Goal: Check status: Check status

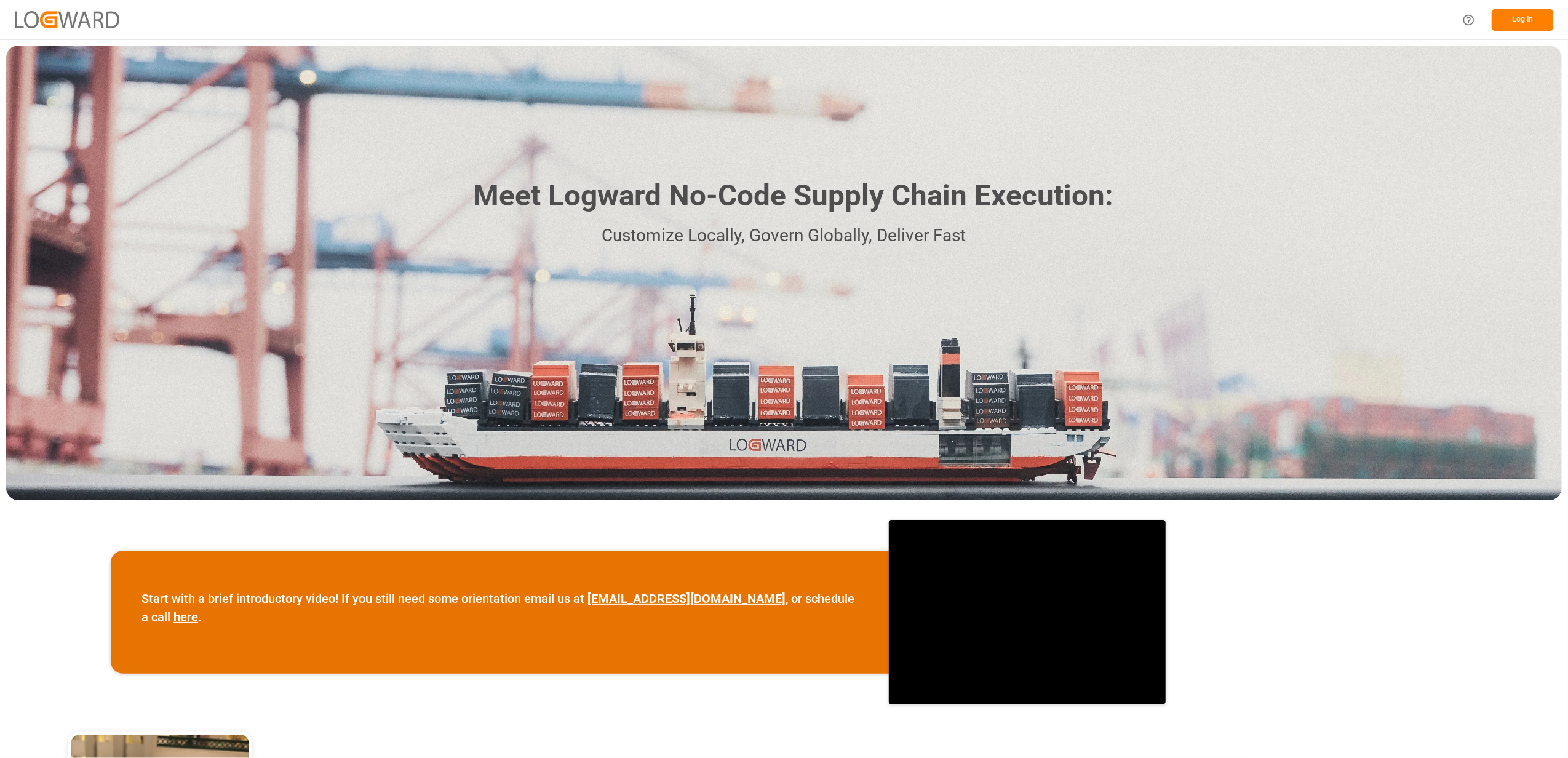
click at [1521, 12] on button "Log In" at bounding box center [1522, 20] width 62 height 22
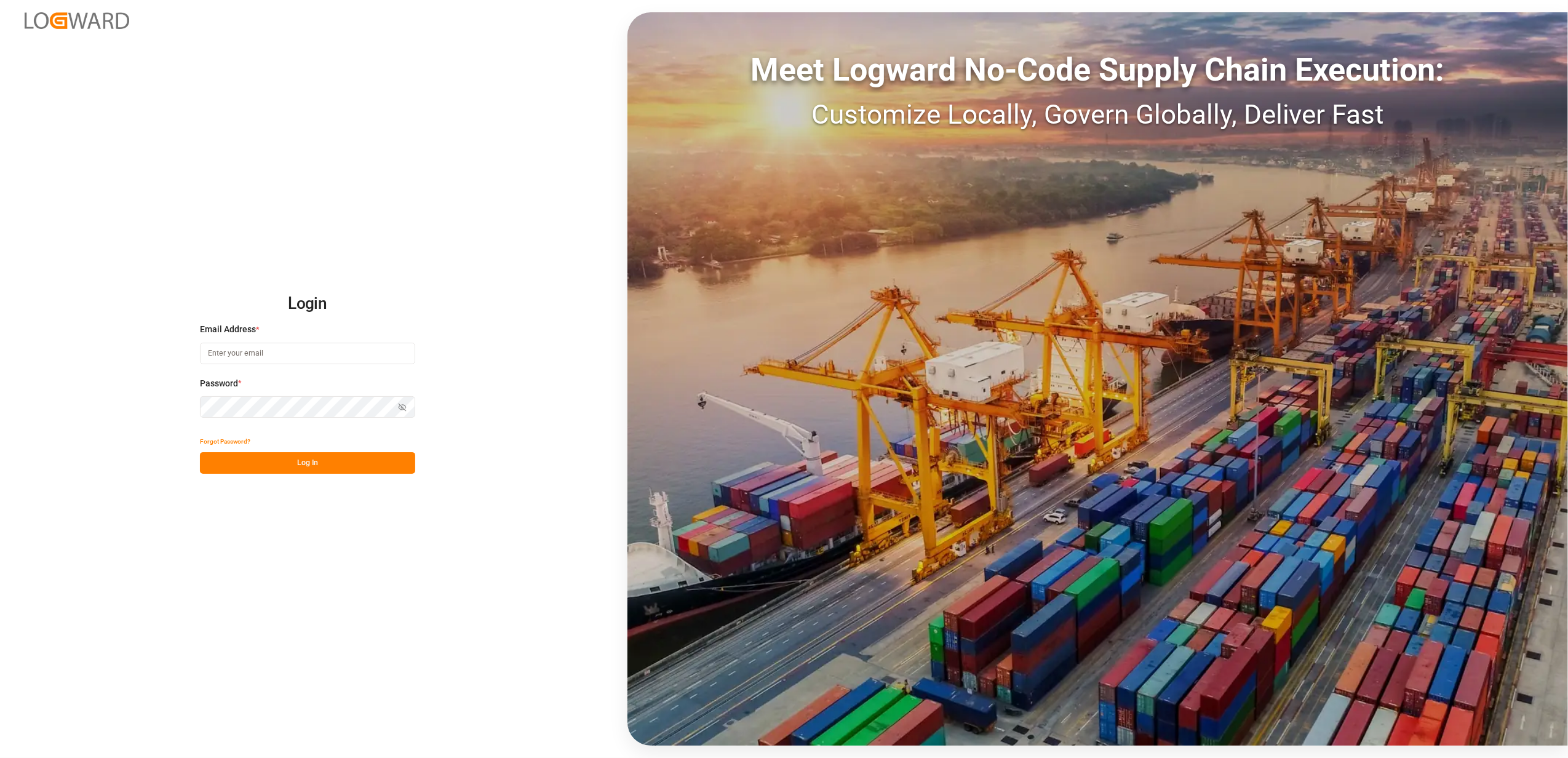
type input "[EMAIL_ADDRESS][DOMAIN_NAME]"
drag, startPoint x: 357, startPoint y: 461, endPoint x: 362, endPoint y: 450, distance: 12.1
click at [357, 458] on button "Log In" at bounding box center [308, 463] width 215 height 22
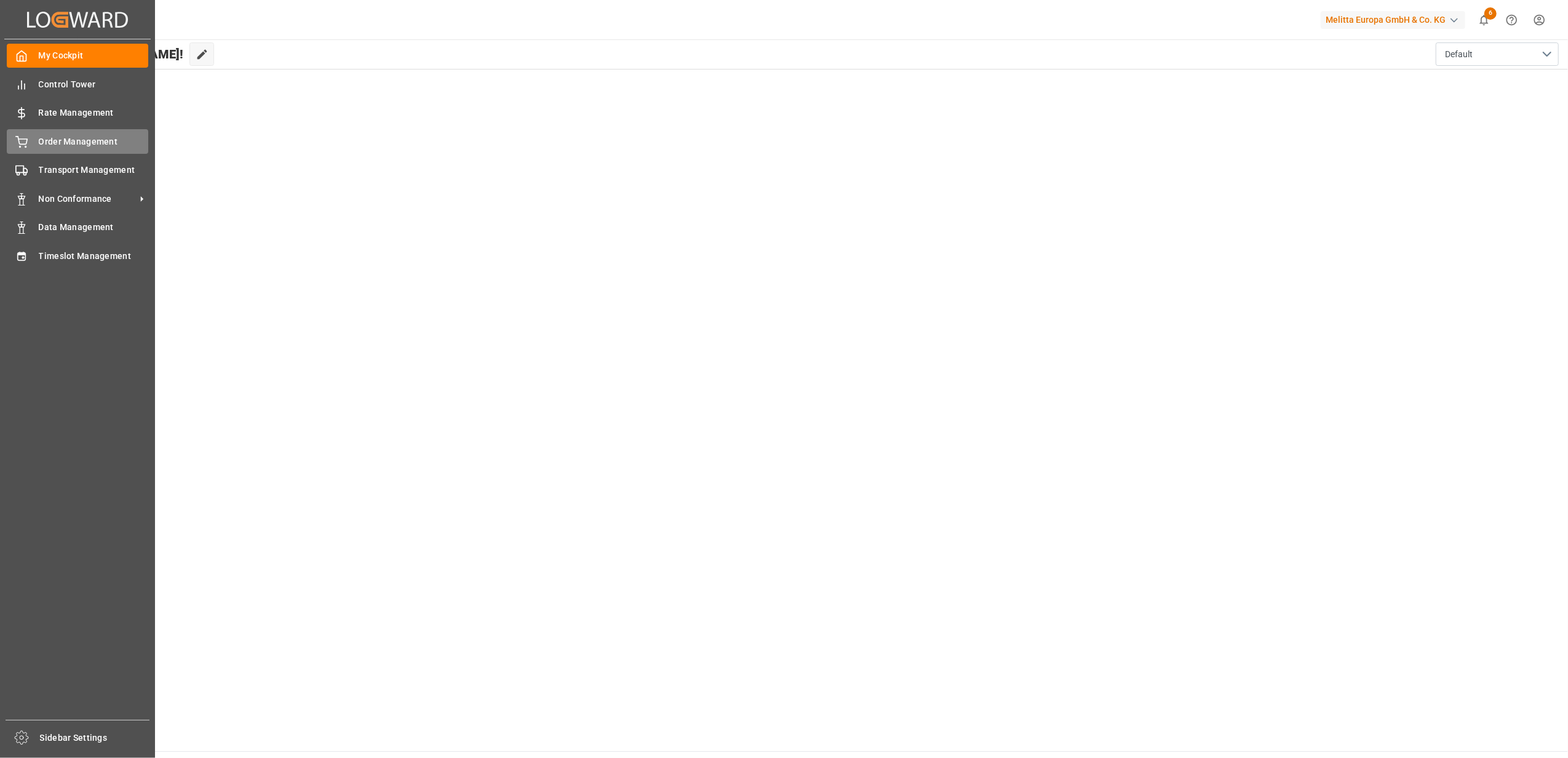
click at [62, 148] on div "Order Management Order Management" at bounding box center [78, 141] width 141 height 24
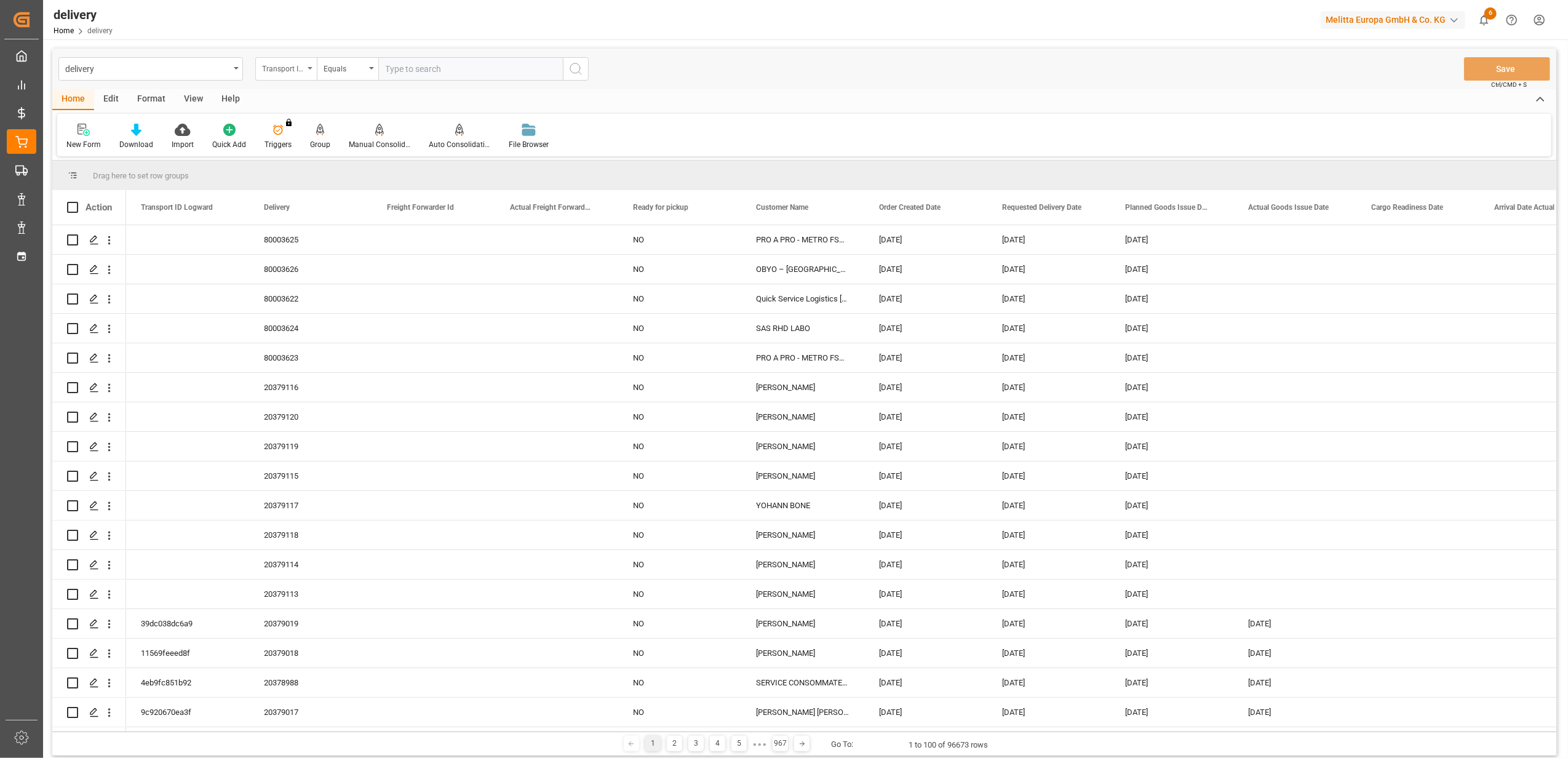
click at [308, 67] on icon "open menu" at bounding box center [310, 68] width 5 height 2
click at [295, 158] on div "Delivery" at bounding box center [348, 151] width 183 height 26
click at [451, 70] on input "text" at bounding box center [471, 69] width 185 height 23
paste input "20378821"
type input "20378821"
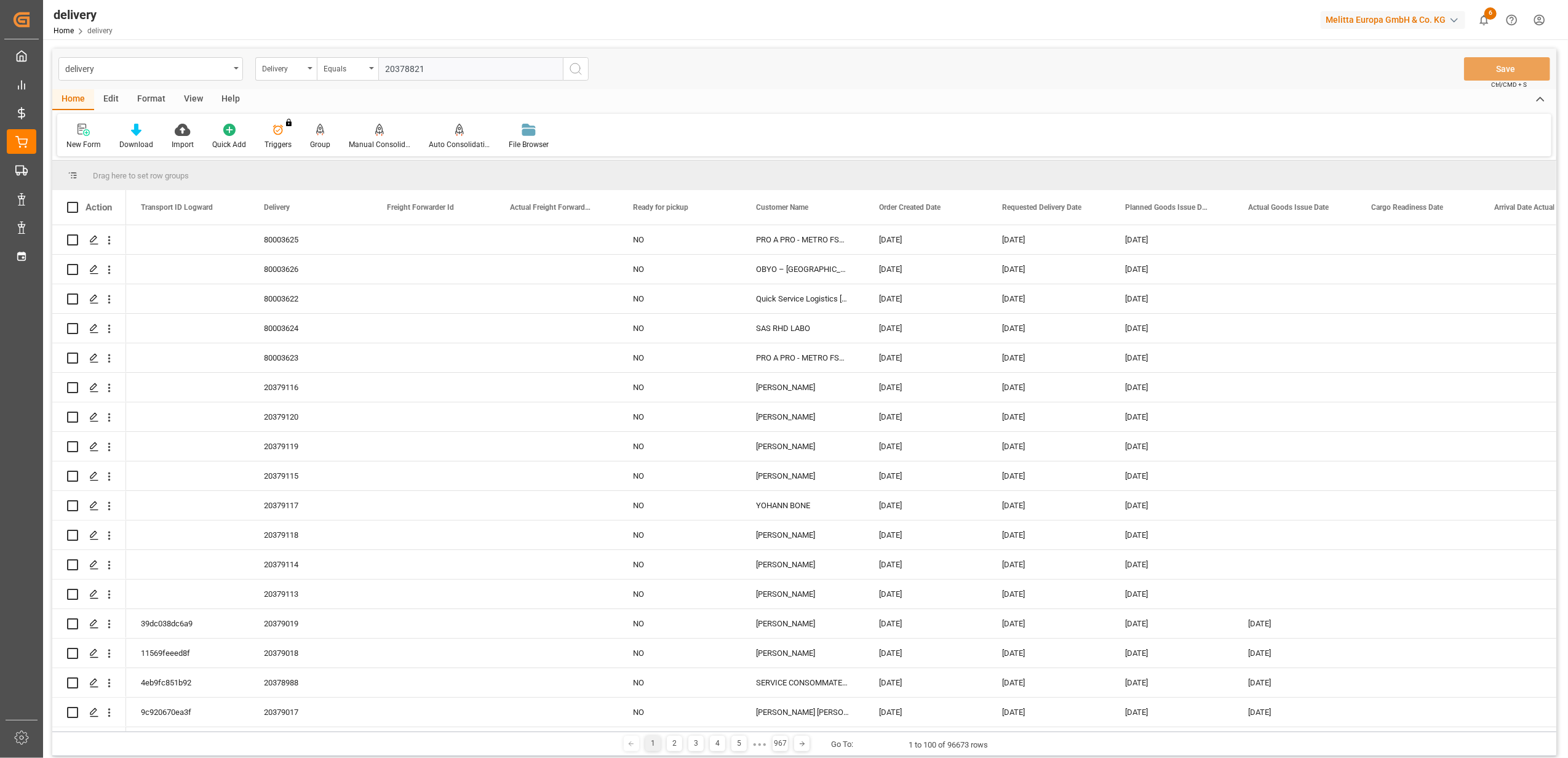
click at [581, 65] on icon "search button" at bounding box center [576, 69] width 15 height 15
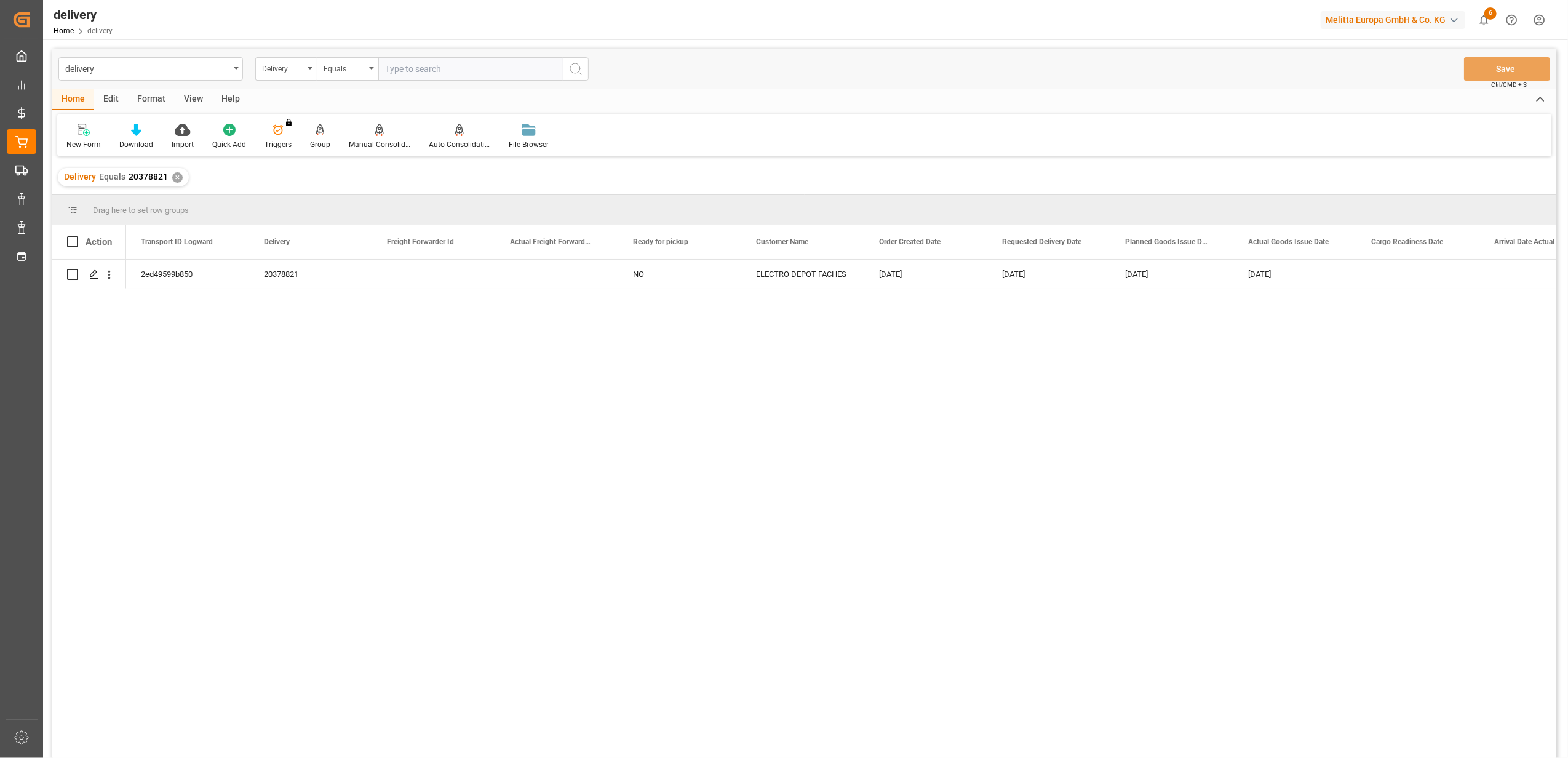
click at [175, 176] on div "✕" at bounding box center [177, 177] width 10 height 10
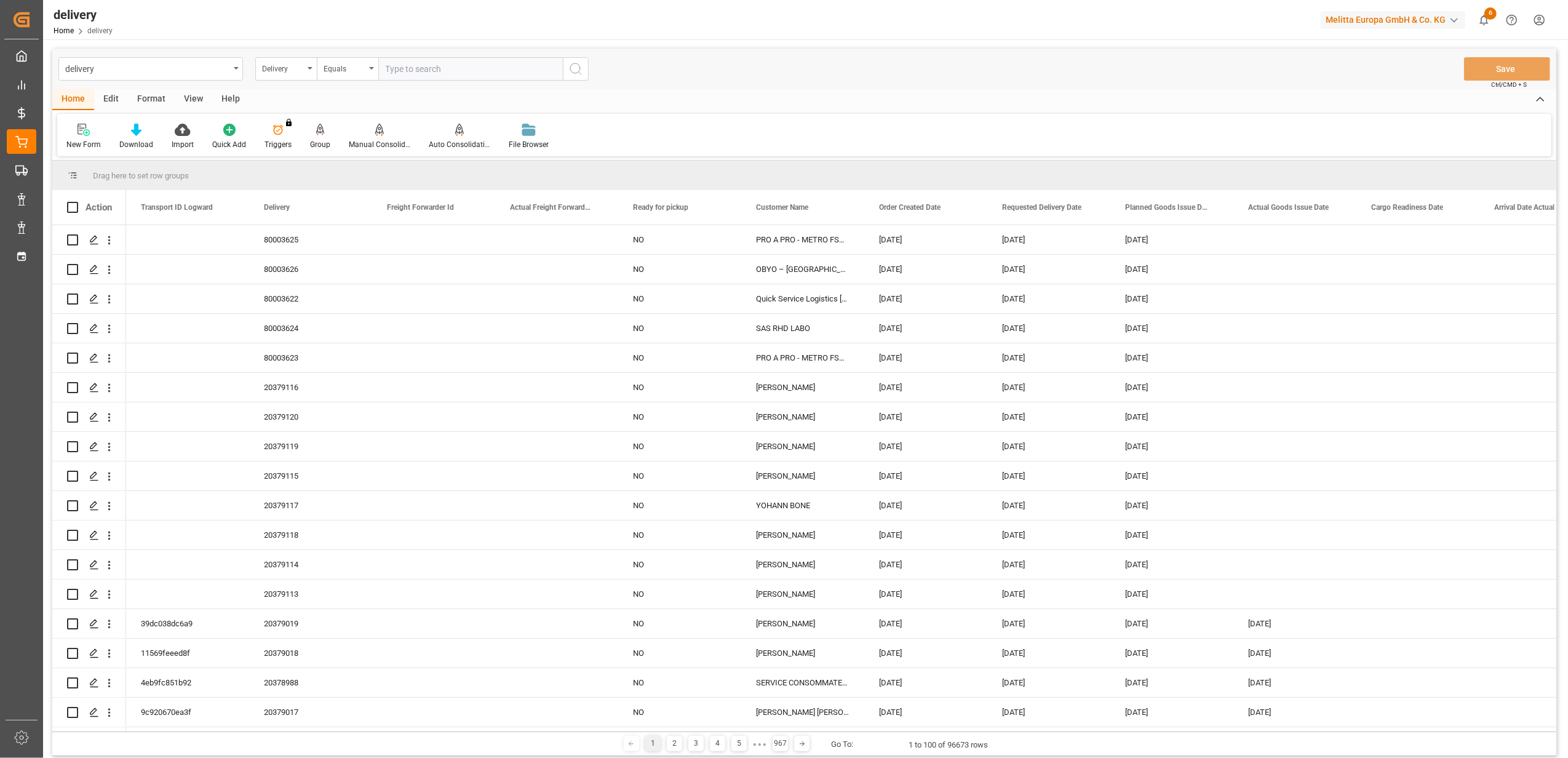
click at [491, 64] on input "text" at bounding box center [471, 69] width 185 height 23
paste input "20378508"
type input "20378508"
click at [582, 70] on icon "search button" at bounding box center [576, 69] width 15 height 15
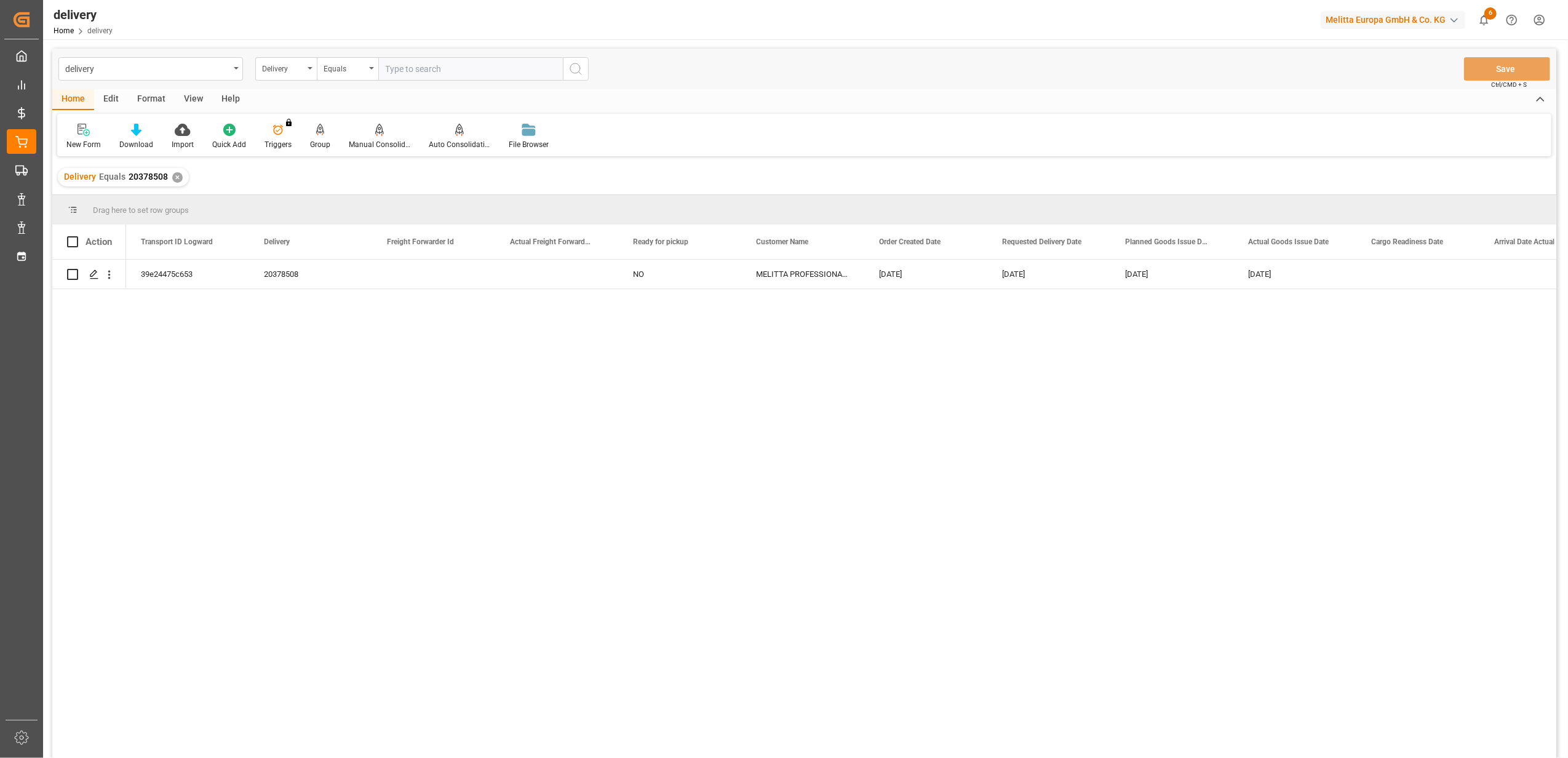
click at [175, 180] on div "✕" at bounding box center [177, 177] width 10 height 10
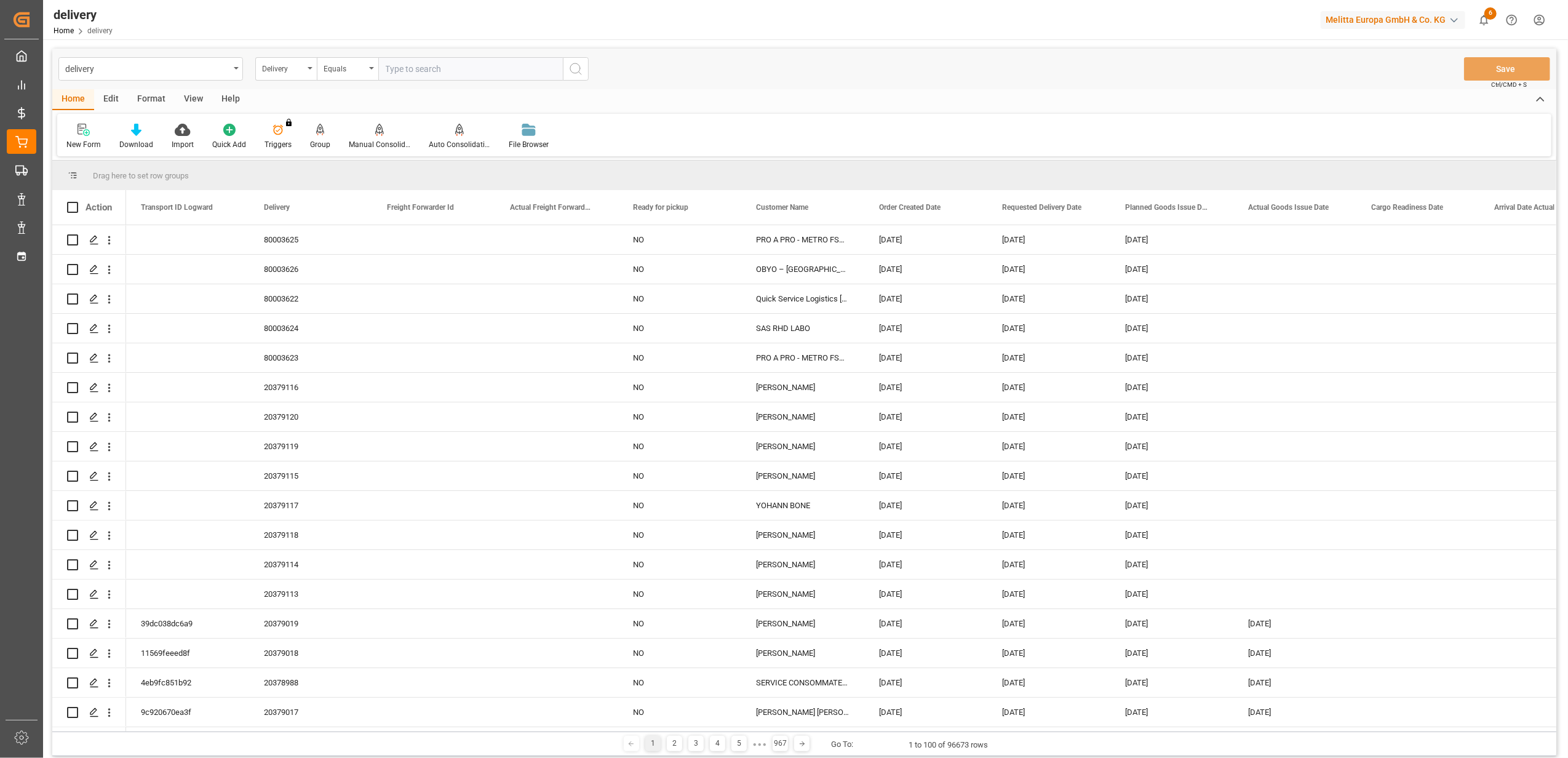
click at [477, 67] on input "text" at bounding box center [471, 69] width 185 height 23
paste input "20378887"
type input "20378887"
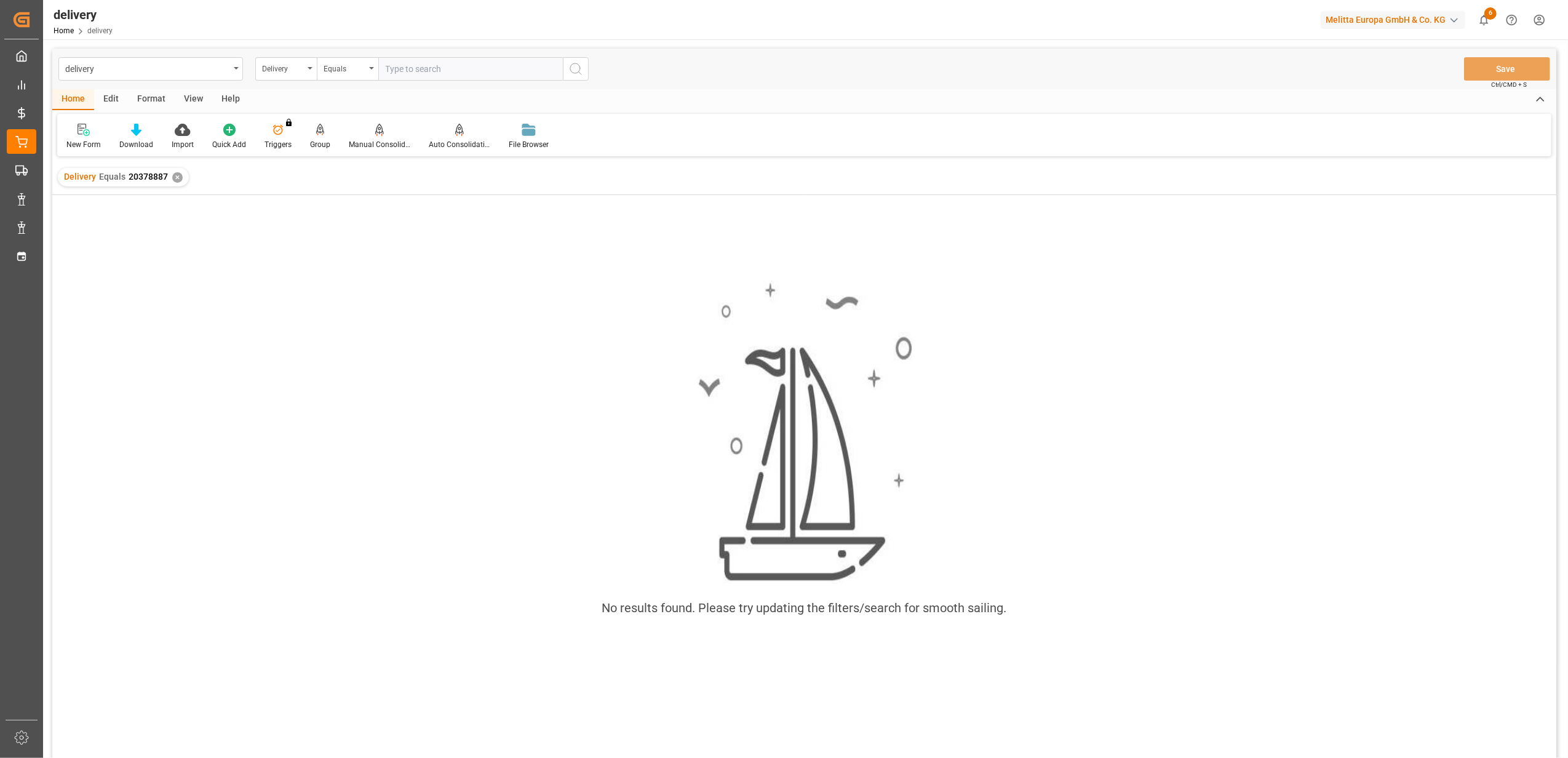
click at [180, 176] on div "✕" at bounding box center [177, 177] width 10 height 10
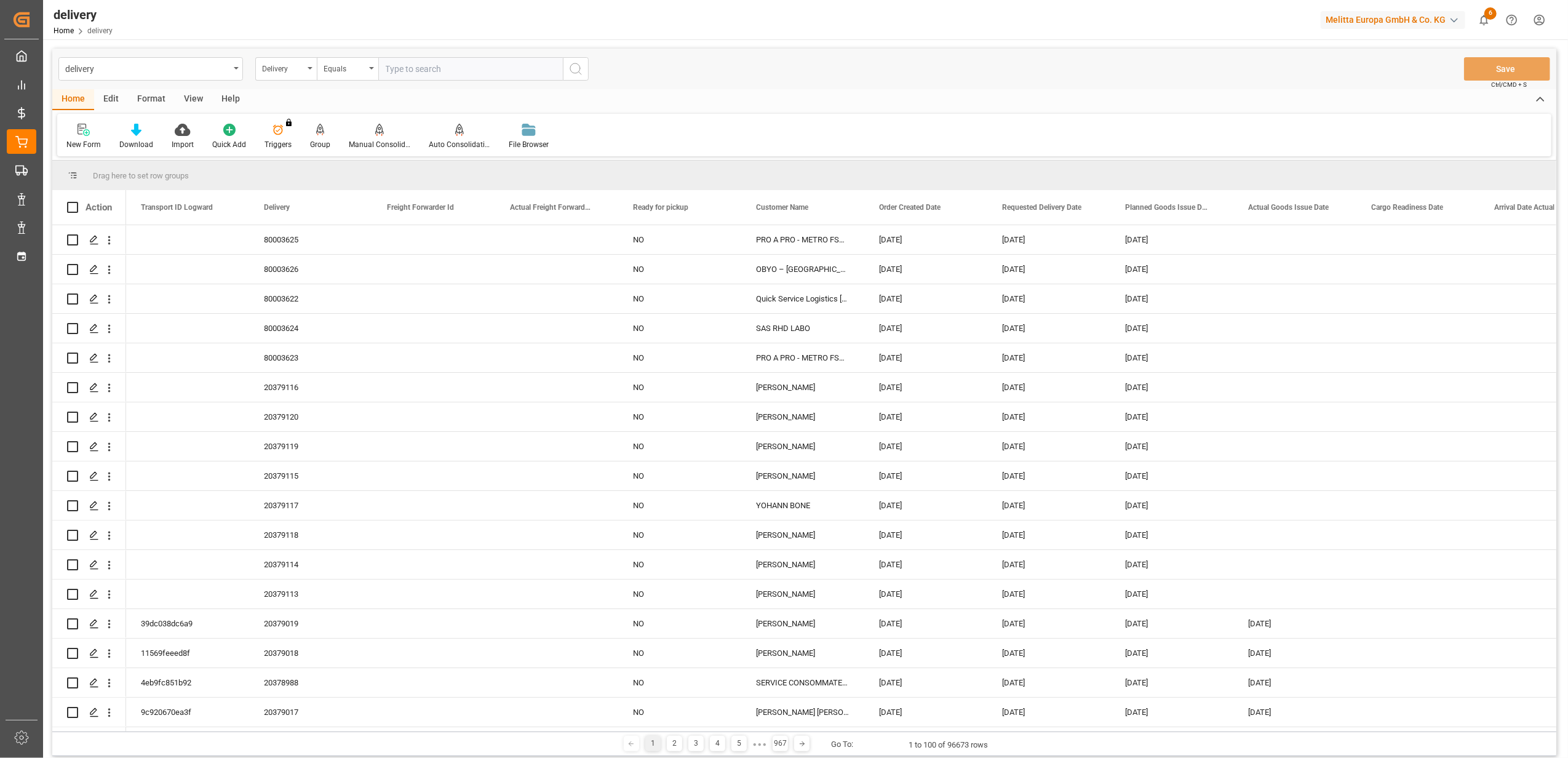
click at [412, 64] on input "text" at bounding box center [471, 69] width 185 height 23
type input "20378887"
click at [579, 69] on circle "search button" at bounding box center [575, 68] width 10 height 10
